Goal: Task Accomplishment & Management: Manage account settings

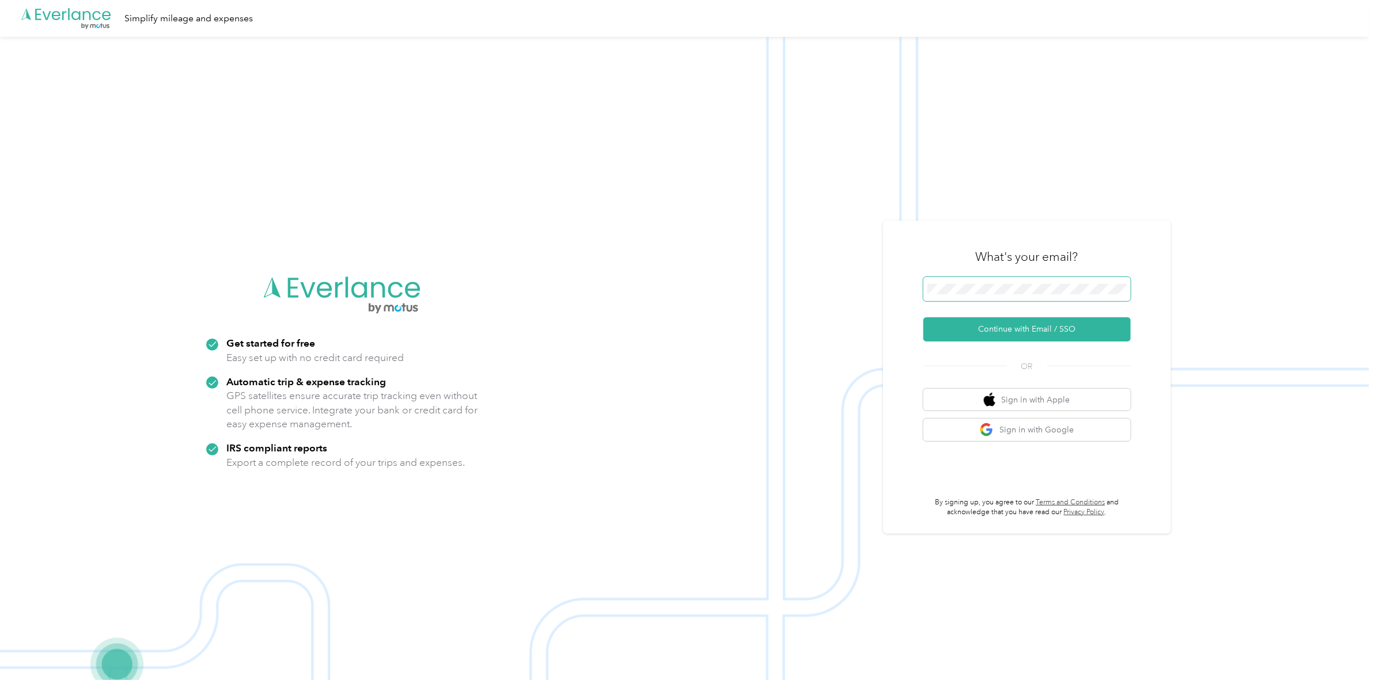
click at [1019, 283] on span at bounding box center [1026, 289] width 207 height 24
click at [1012, 298] on span at bounding box center [1026, 289] width 207 height 24
click at [1033, 327] on button "Continue with Email / SSO" at bounding box center [1026, 329] width 207 height 24
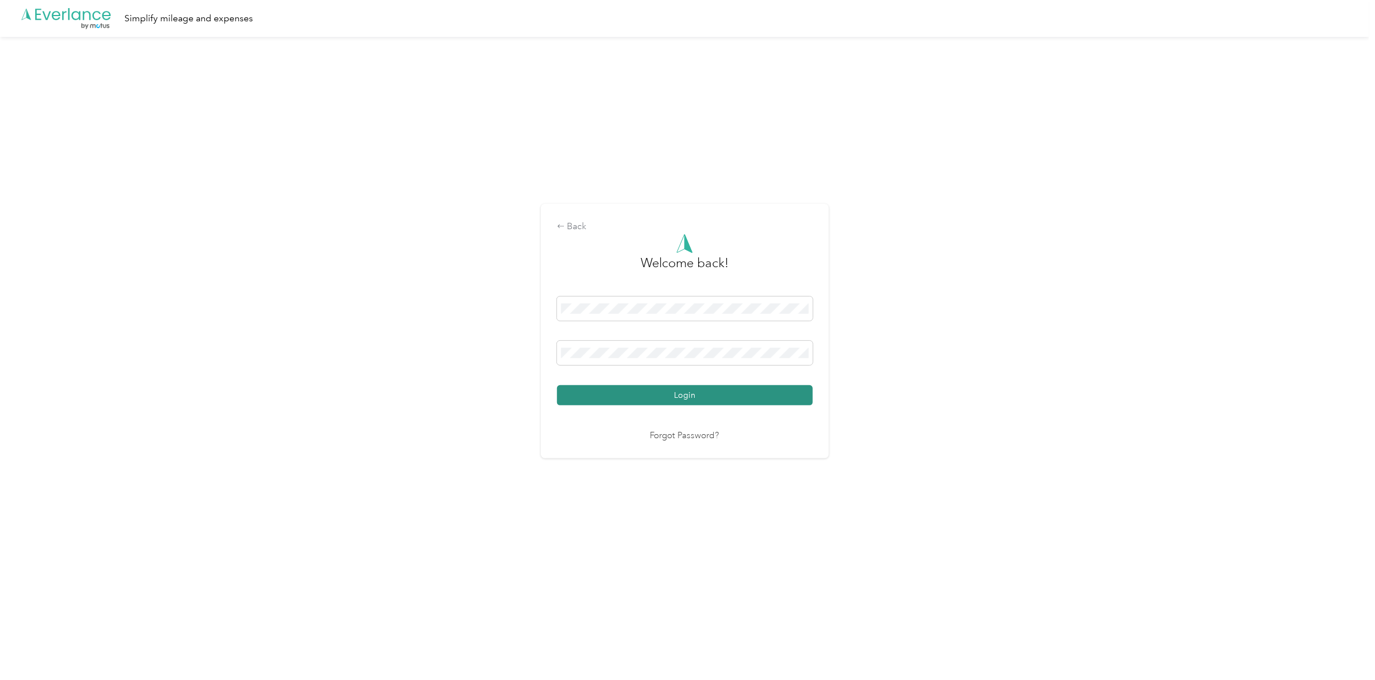
click at [676, 395] on button "Login" at bounding box center [685, 395] width 256 height 20
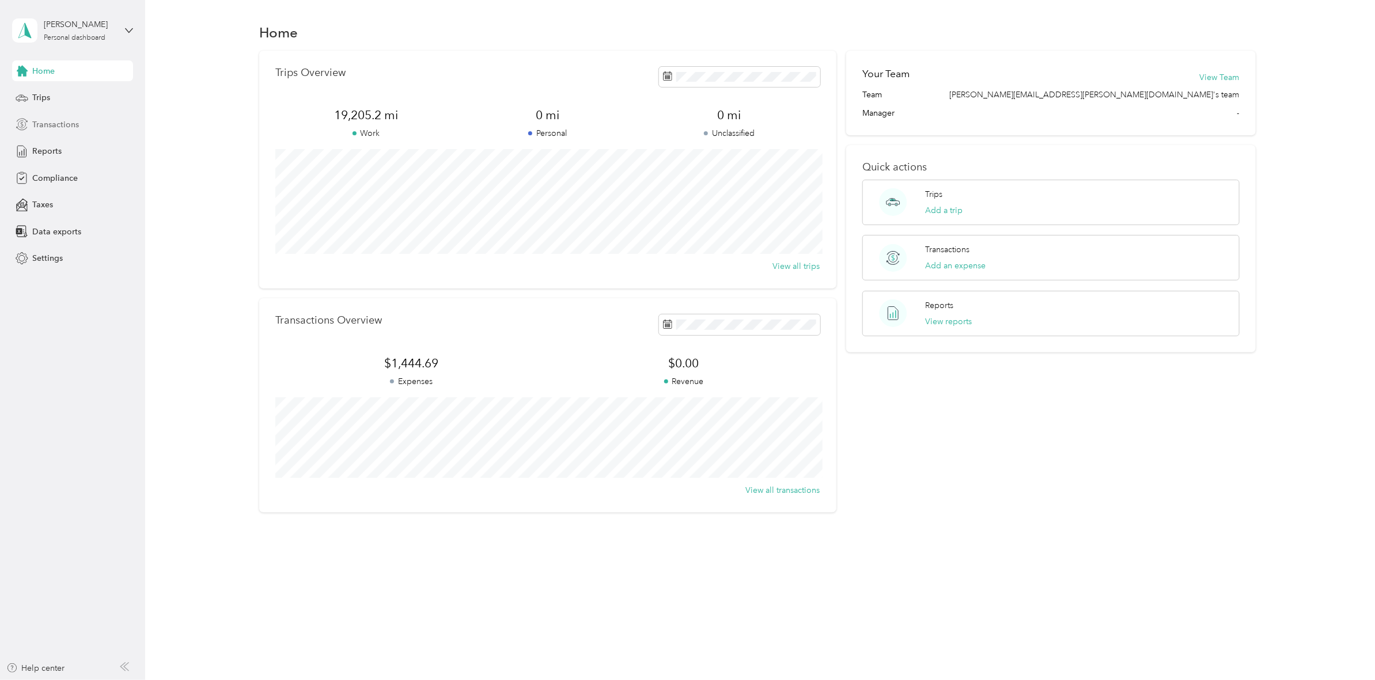
click at [56, 130] on span "Transactions" at bounding box center [55, 125] width 47 height 12
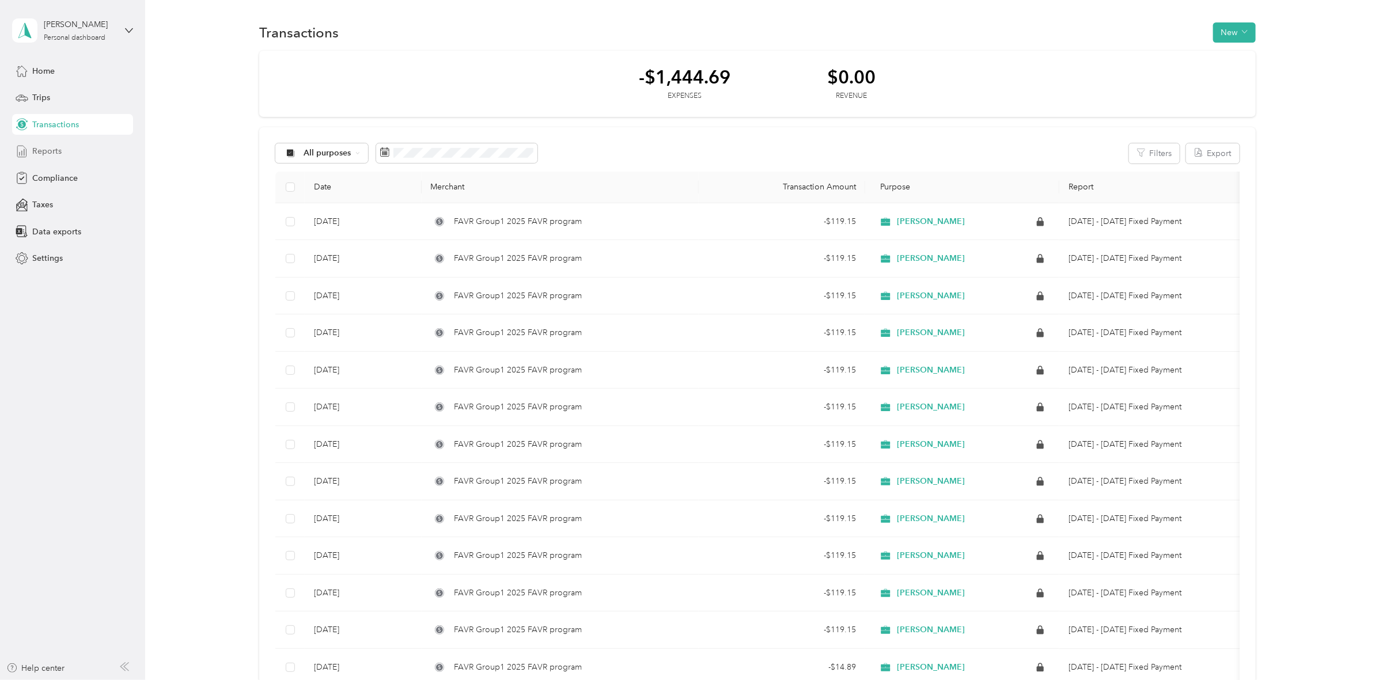
click at [52, 158] on div "Reports" at bounding box center [72, 151] width 121 height 21
